Goal: Transaction & Acquisition: Purchase product/service

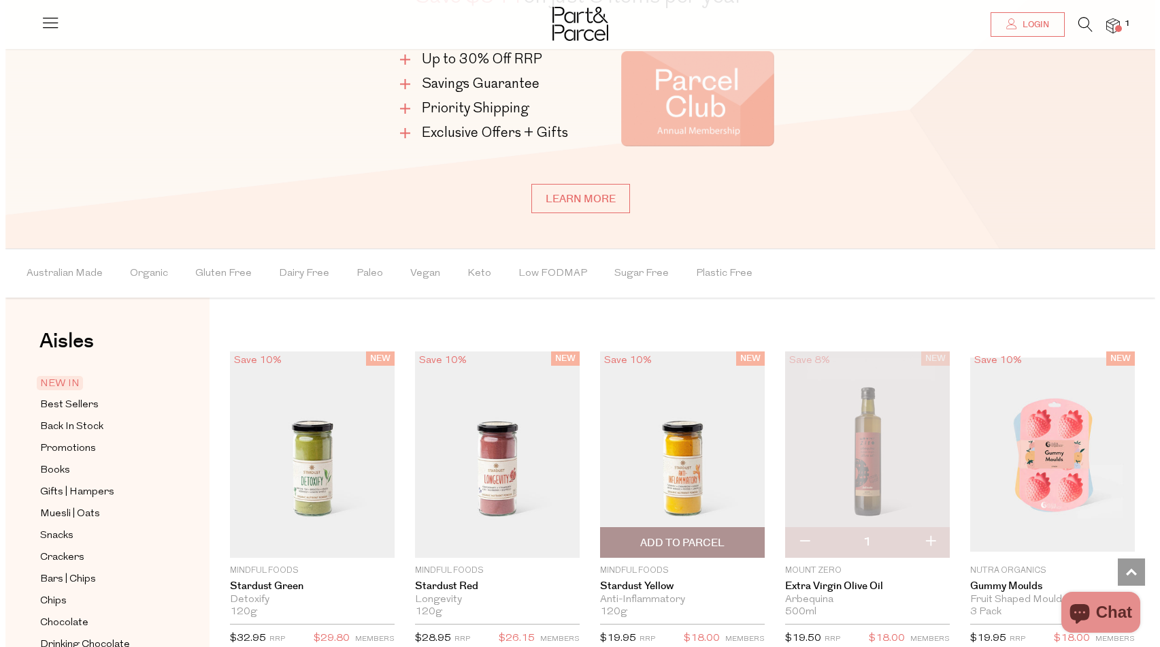
scroll to position [1154, 0]
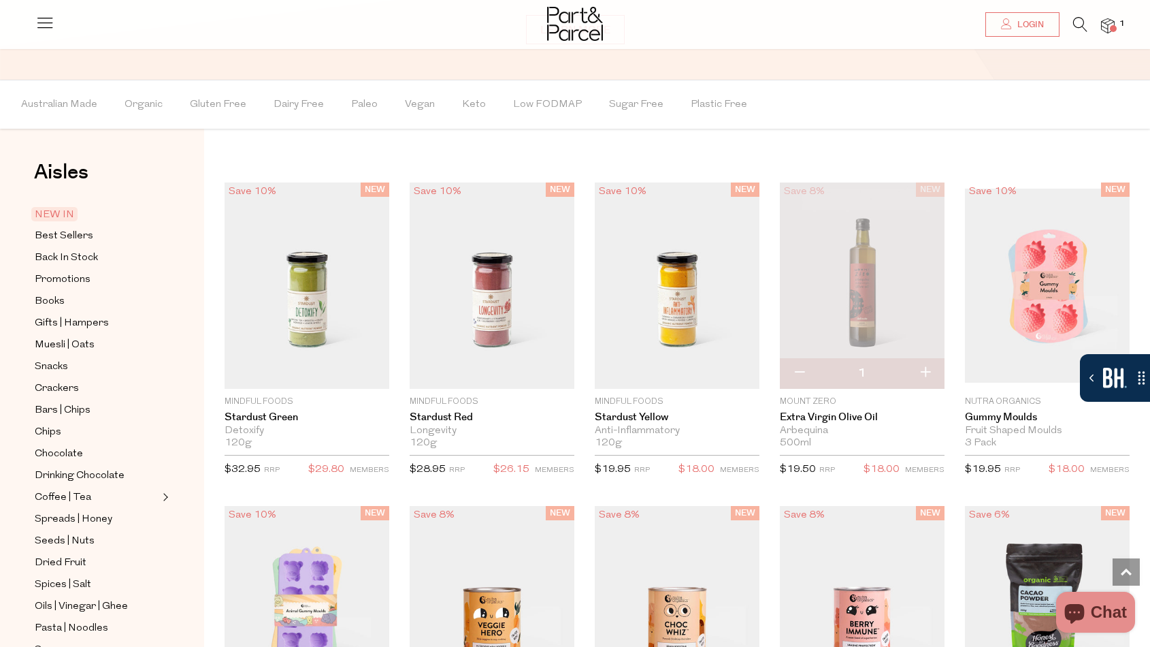
click at [1114, 22] on img at bounding box center [1108, 26] width 14 height 16
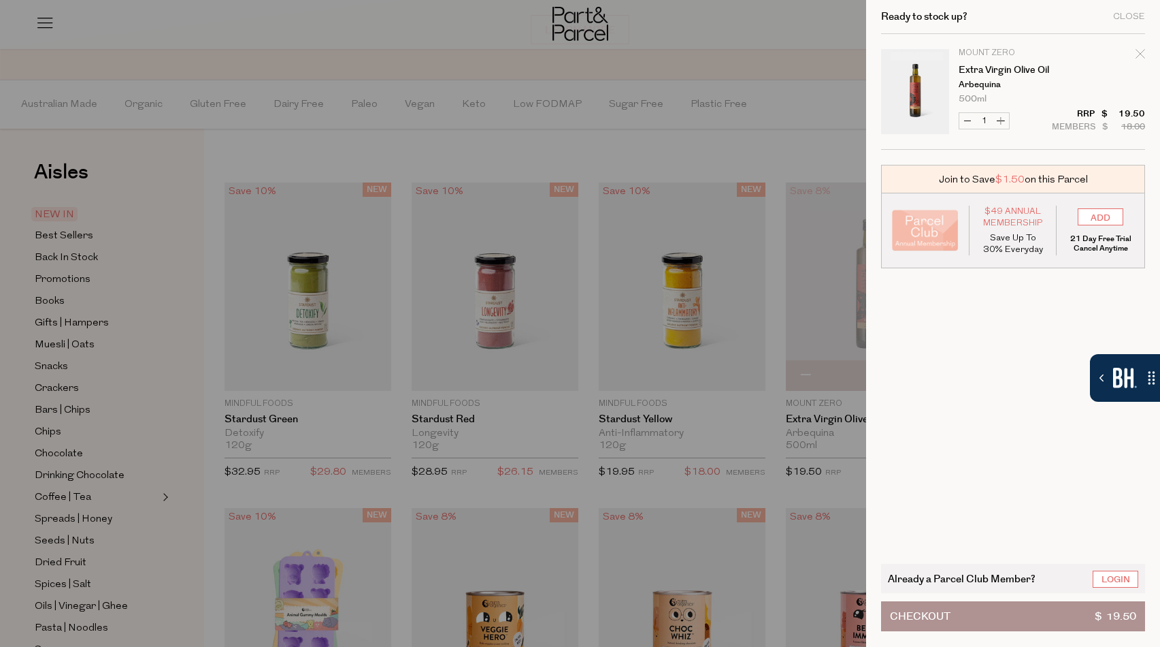
click at [1030, 416] on cart-drawer-items "Image Product Total Qty Mount Zero Extra Virgin Olive Oil Arbequina 500ml Only …" at bounding box center [1013, 291] width 264 height 514
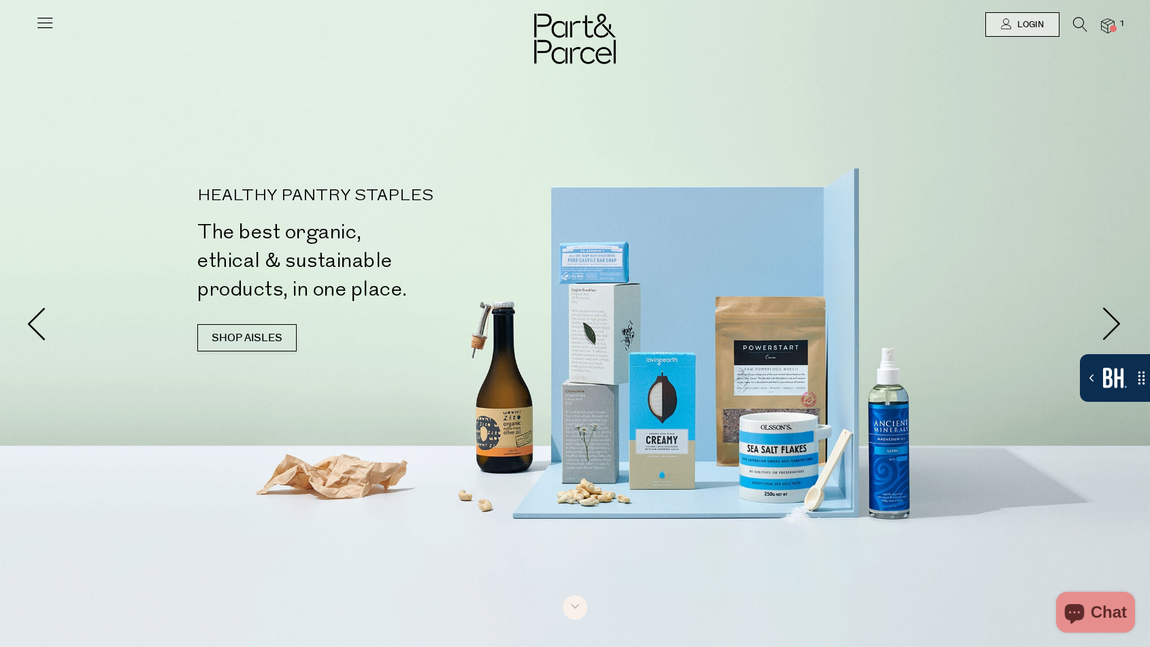
click at [1103, 26] on img at bounding box center [1108, 26] width 14 height 16
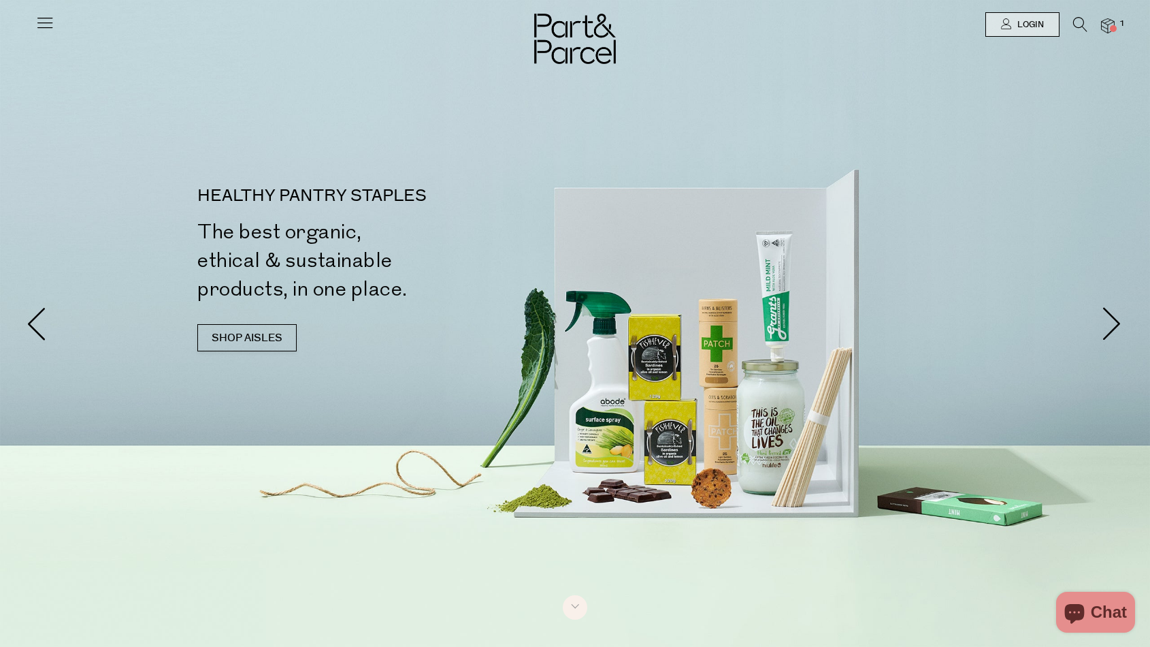
click at [1111, 22] on img at bounding box center [1108, 26] width 14 height 16
